Goal: Information Seeking & Learning: Find specific fact

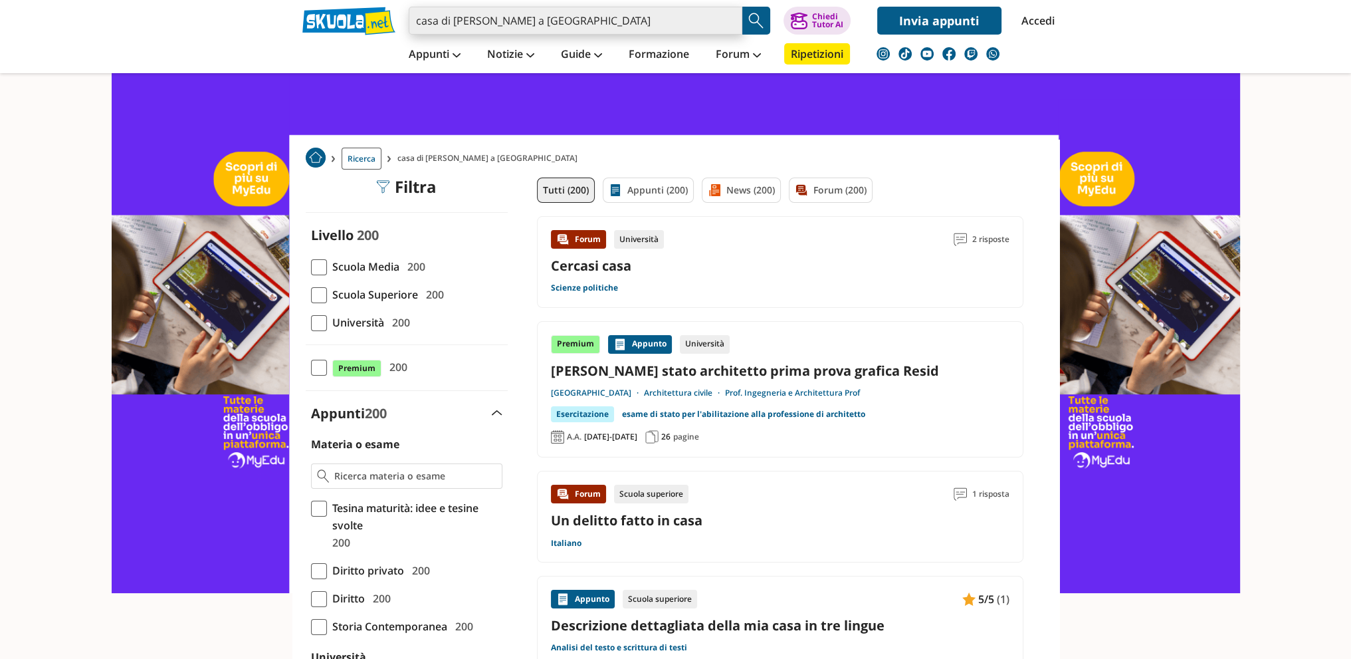
click at [569, 23] on input "casa di [PERSON_NAME] a [GEOGRAPHIC_DATA]" at bounding box center [576, 21] width 334 height 28
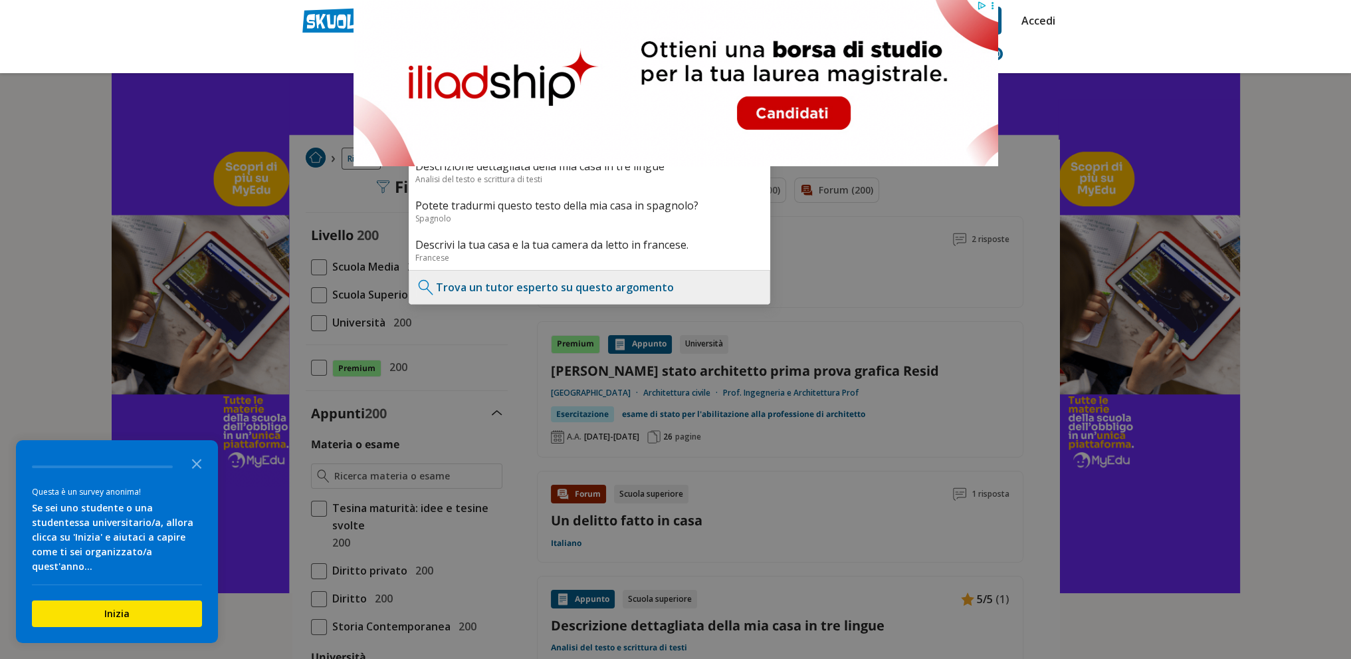
click at [122, 128] on div at bounding box center [675, 329] width 1351 height 659
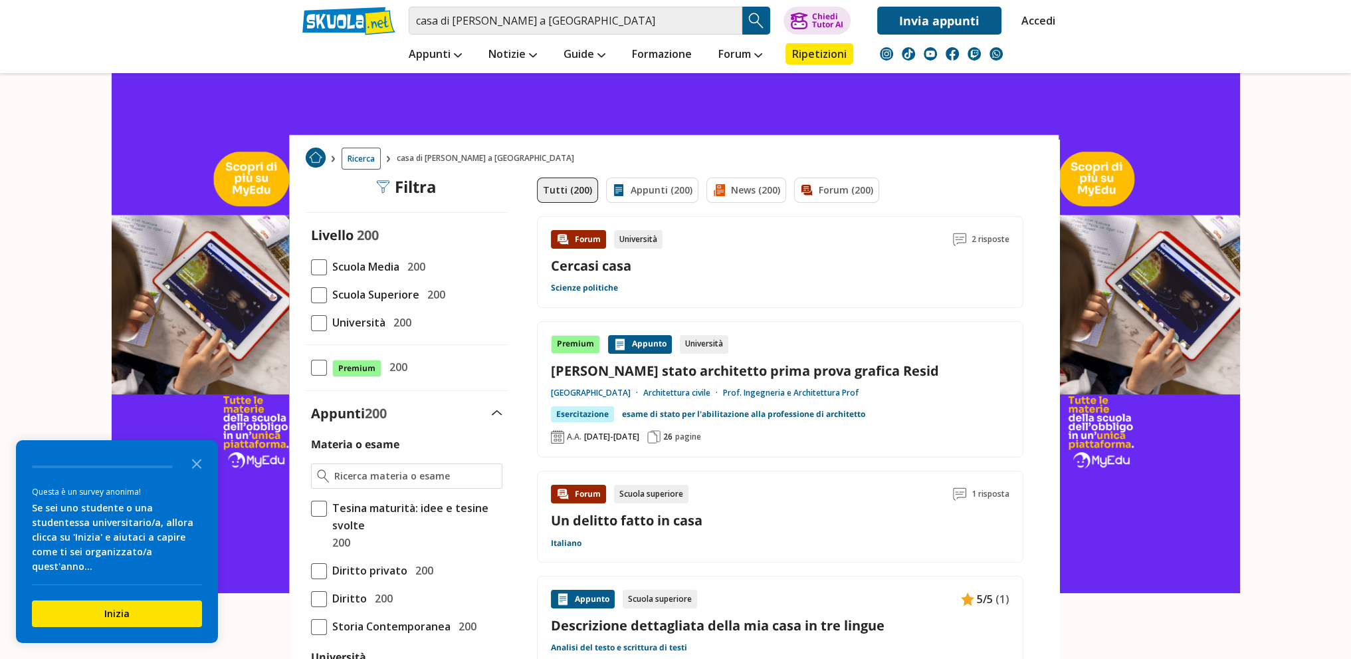
click at [756, 23] on img "Search Button" at bounding box center [756, 21] width 20 height 20
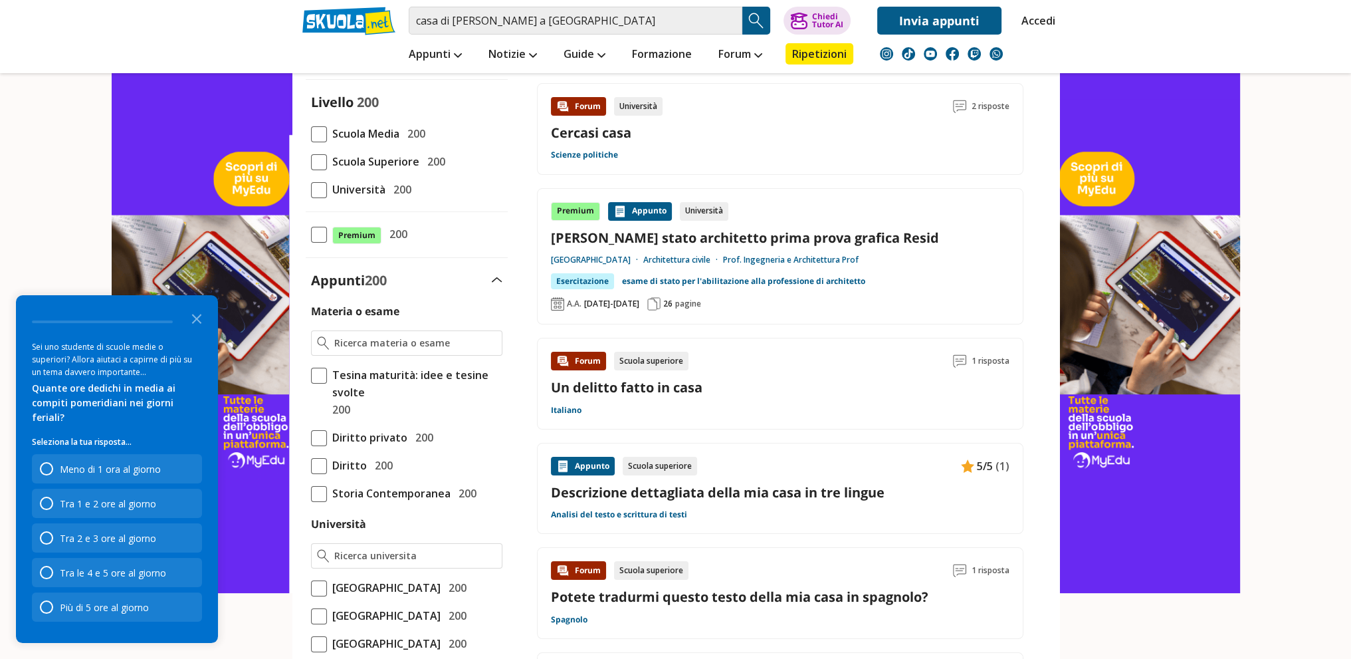
scroll to position [199, 0]
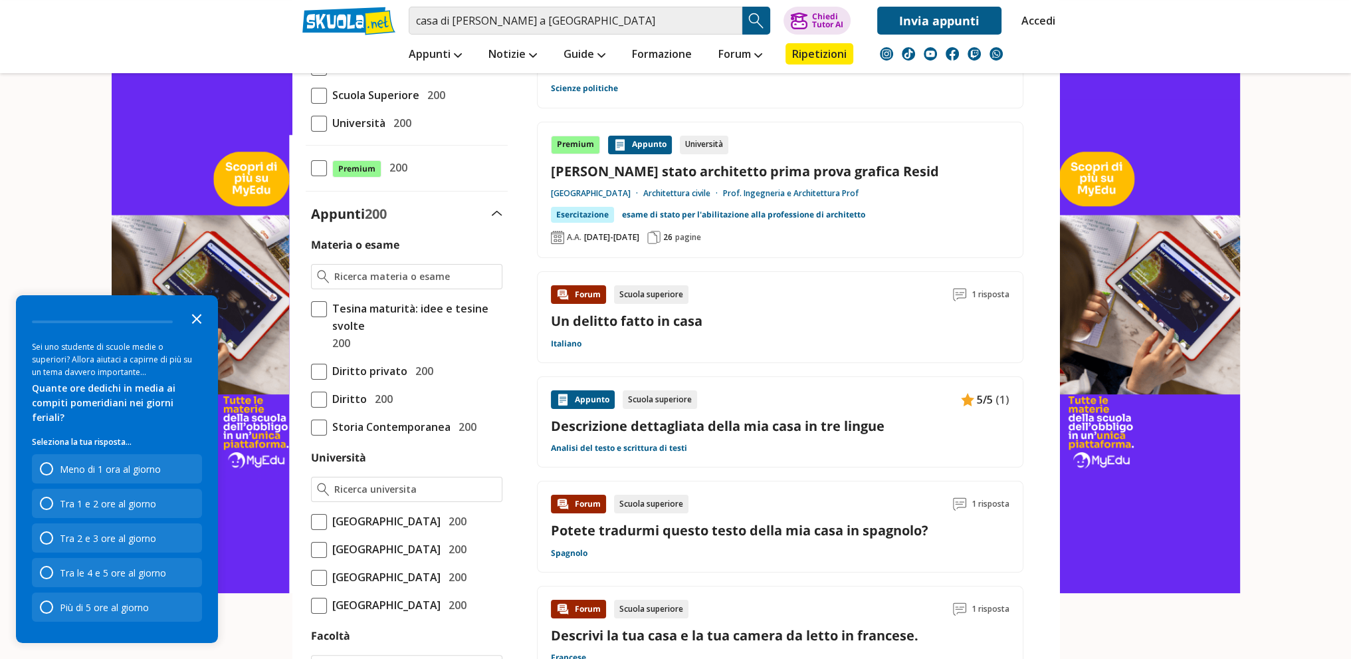
click at [196, 329] on icon "Close the survey" at bounding box center [196, 317] width 27 height 27
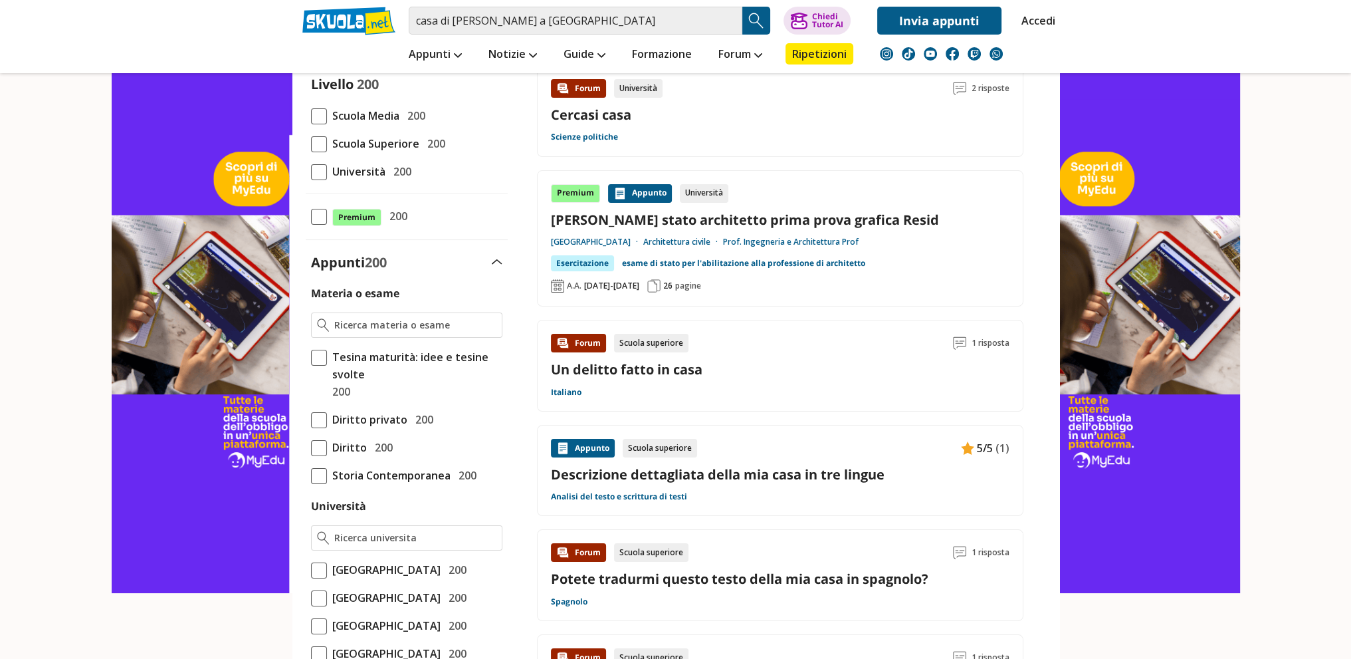
scroll to position [0, 0]
